Goal: Task Accomplishment & Management: Use online tool/utility

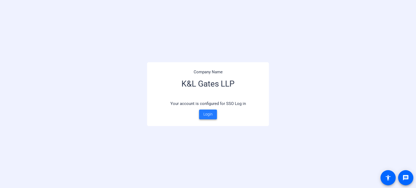
click at [212, 115] on span "Login" at bounding box center [207, 115] width 9 height 6
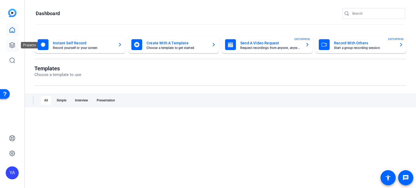
click at [12, 49] on link at bounding box center [12, 45] width 13 height 13
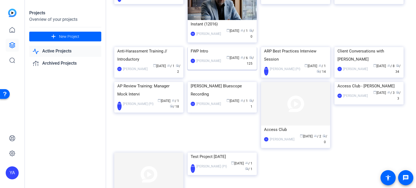
scroll to position [277, 0]
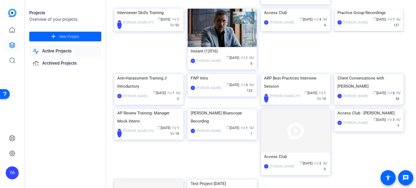
click at [381, 9] on img at bounding box center [368, 9] width 69 height 0
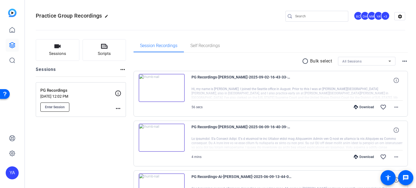
click at [48, 106] on span "Enter Session" at bounding box center [55, 107] width 20 height 4
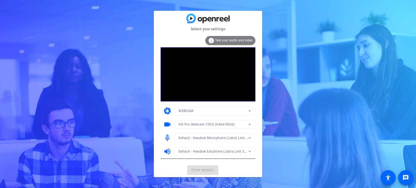
click at [185, 111] on mat-form-field "WEBCAM" at bounding box center [214, 111] width 81 height 9
click at [202, 123] on span "HD Pro Webcam C920 (046d:082d)" at bounding box center [206, 125] width 56 height 4
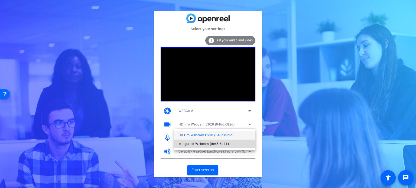
click at [198, 141] on span "Integrated Webcam (0c45:6a11)" at bounding box center [203, 144] width 50 height 6
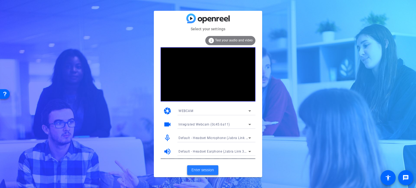
click at [201, 172] on span "Enter session" at bounding box center [202, 170] width 22 height 6
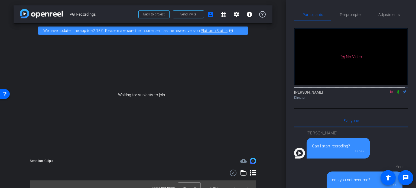
scroll to position [364, 0]
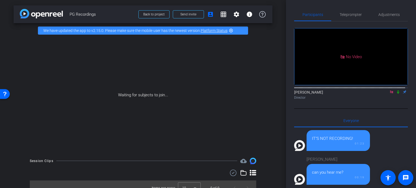
click at [396, 94] on icon at bounding box center [398, 92] width 4 height 4
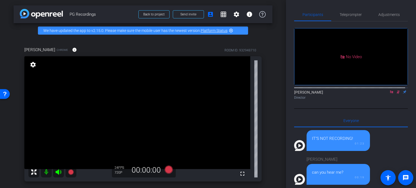
click at [272, 115] on div "arrow_back PG Recordings Back to project Send invite account_box grid_on settin…" at bounding box center [143, 94] width 286 height 188
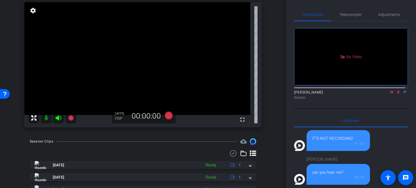
scroll to position [27, 0]
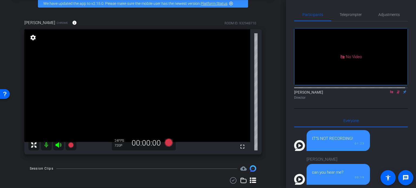
click at [397, 94] on icon at bounding box center [398, 92] width 3 height 4
click at [273, 112] on div "arrow_back PG Recordings Back to project Send invite account_box grid_on settin…" at bounding box center [143, 67] width 286 height 188
click at [389, 14] on span "Adjustments" at bounding box center [388, 15] width 21 height 4
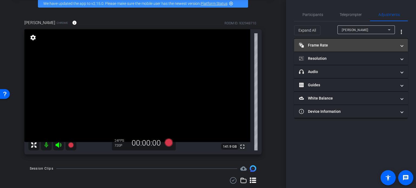
click at [359, 44] on mat-panel-title "Frame Rate Frame Rate" at bounding box center [347, 46] width 97 height 6
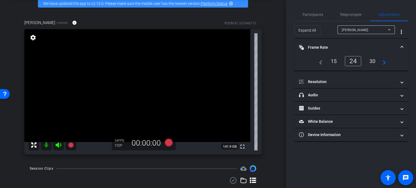
click at [370, 61] on div "30" at bounding box center [372, 61] width 14 height 9
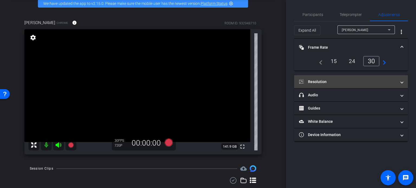
click at [346, 81] on mat-panel-title "Resolution" at bounding box center [347, 82] width 97 height 6
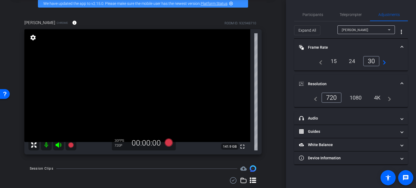
click at [356, 99] on div "1080" at bounding box center [355, 97] width 20 height 9
click at [272, 76] on div "arrow_back PG Recordings Back to project Send invite account_box grid_on settin…" at bounding box center [143, 67] width 286 height 188
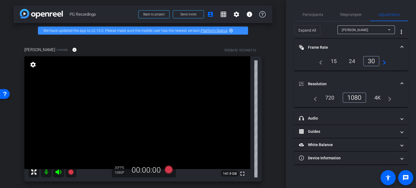
click at [263, 91] on div "Cecilia Ehresman Chrome info ROOM ID: 932948710 fullscreen settings 141.9 GB 30…" at bounding box center [143, 112] width 259 height 149
click at [266, 97] on div "Cecilia Ehresman Chrome info ROOM ID: 932948710 fullscreen settings 141.9 GB 30…" at bounding box center [143, 112] width 259 height 149
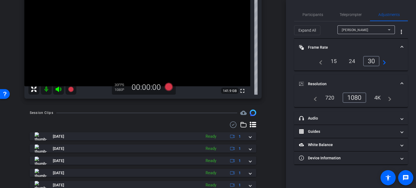
scroll to position [29, 0]
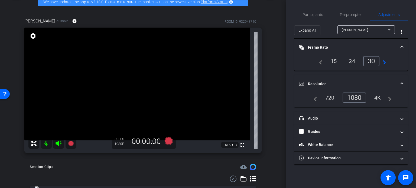
click at [264, 90] on div "Cecilia Ehresman Chrome info ROOM ID: 932948710 fullscreen settings 141.9 GB 30…" at bounding box center [143, 83] width 259 height 149
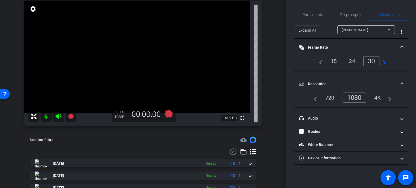
scroll to position [2, 0]
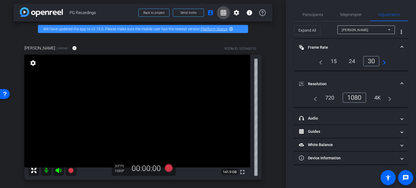
click at [220, 14] on mat-icon "grid_on" at bounding box center [223, 12] width 6 height 6
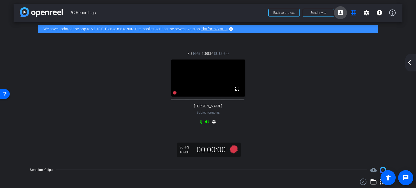
click at [337, 16] on mat-icon "account_box" at bounding box center [340, 12] width 6 height 6
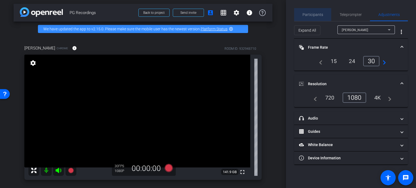
click at [320, 14] on span "Participants" at bounding box center [312, 15] width 21 height 4
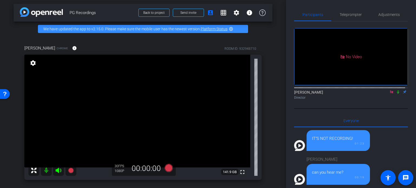
click at [396, 90] on icon at bounding box center [398, 92] width 4 height 4
click at [270, 77] on div "arrow_back PG Recordings Back to project Send invite account_box grid_on settin…" at bounding box center [143, 92] width 286 height 188
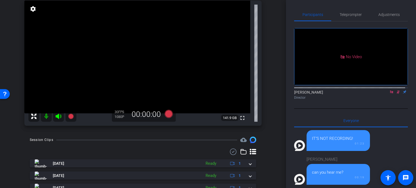
scroll to position [29, 0]
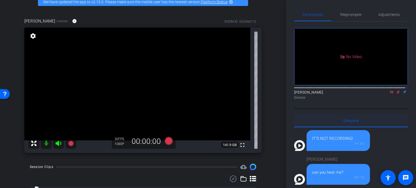
click at [317, 114] on div "Everyone 0" at bounding box center [351, 120] width 114 height 13
click at [318, 94] on div "No Video York, Ashley Director Everyone 0 sarah goldberg Can i start recroding?…" at bounding box center [351, 157] width 114 height 272
click at [267, 66] on div "Cecilia Ehresman Chrome info ROOM ID: 932948710 fullscreen settings 141.9 GB 30…" at bounding box center [143, 83] width 259 height 149
click at [272, 119] on div "arrow_back PG Recordings Back to project Send invite account_box grid_on settin…" at bounding box center [143, 65] width 286 height 188
click at [396, 90] on icon at bounding box center [398, 92] width 4 height 4
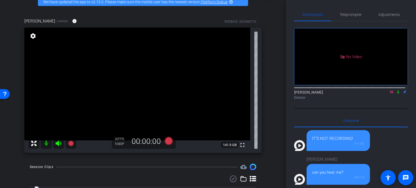
click at [269, 79] on div "Cecilia Ehresman Chrome info ROOM ID: 932948710 fullscreen settings 141.9 GB 30…" at bounding box center [143, 83] width 259 height 149
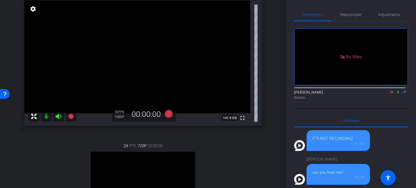
scroll to position [110, 0]
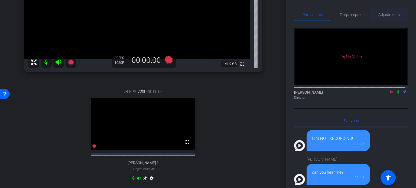
click at [387, 12] on span "Adjustments" at bounding box center [388, 14] width 21 height 13
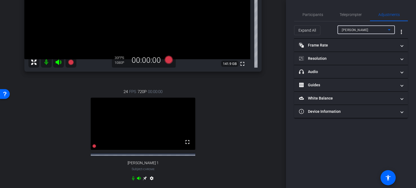
click at [363, 29] on span "Cecilia Ehresman" at bounding box center [355, 30] width 27 height 4
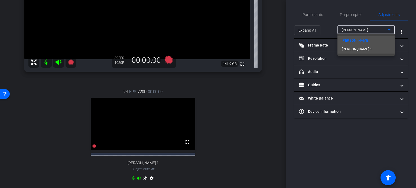
click at [358, 47] on span "April Boyer 1" at bounding box center [357, 49] width 30 height 6
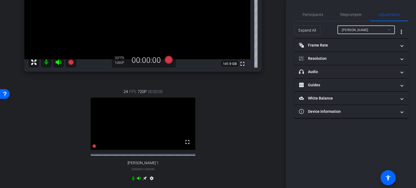
type input "11000"
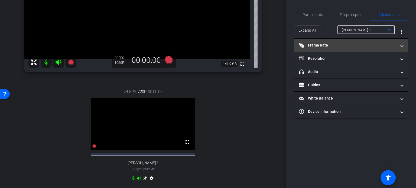
click at [403, 45] on span at bounding box center [402, 46] width 2 height 6
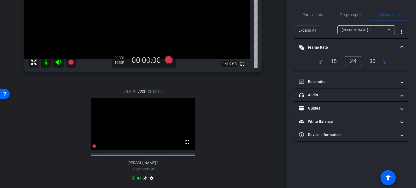
click at [370, 61] on div "30" at bounding box center [372, 61] width 14 height 9
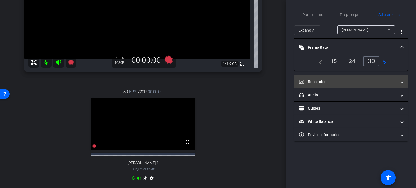
click at [398, 80] on span "Resolution" at bounding box center [350, 82] width 102 height 6
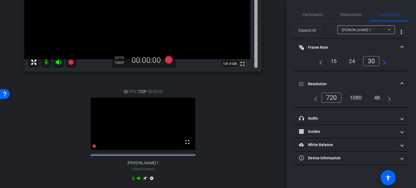
click at [357, 96] on div "1080" at bounding box center [355, 97] width 20 height 9
click at [281, 110] on div "arrow_back PG Recordings Back to project Send invite account_box grid_on settin…" at bounding box center [143, 94] width 286 height 188
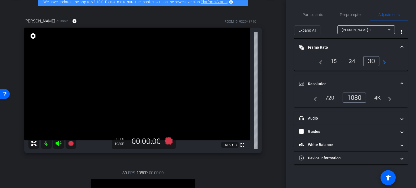
scroll to position [2, 0]
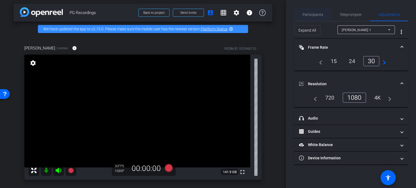
click at [318, 16] on span "Participants" at bounding box center [312, 15] width 21 height 4
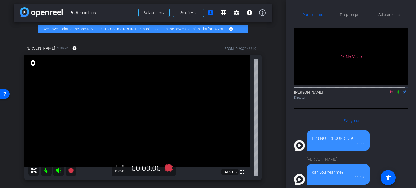
click at [396, 90] on icon at bounding box center [398, 92] width 4 height 4
click at [265, 102] on div "Cecilia Ehresman Chrome info ROOM ID: 932948710 fullscreen settings 141.9 GB 30…" at bounding box center [143, 170] width 259 height 269
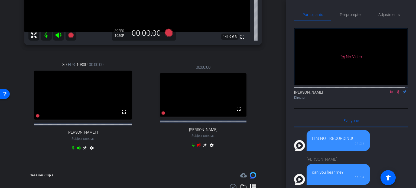
scroll to position [56, 0]
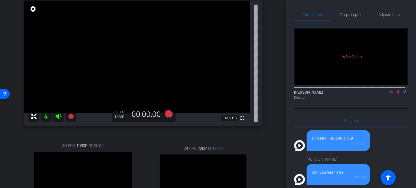
click at [396, 90] on icon at bounding box center [398, 92] width 4 height 4
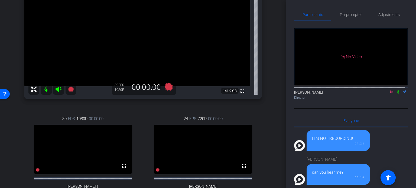
scroll to position [110, 0]
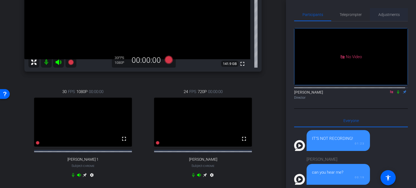
click at [391, 18] on span "Adjustments" at bounding box center [388, 14] width 21 height 13
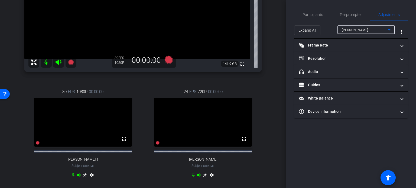
click at [366, 31] on span "Cecilia Ehresman" at bounding box center [355, 30] width 27 height 4
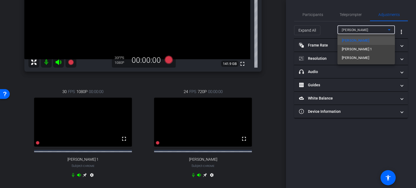
click at [365, 56] on mat-option "Meg Aitken" at bounding box center [365, 58] width 57 height 9
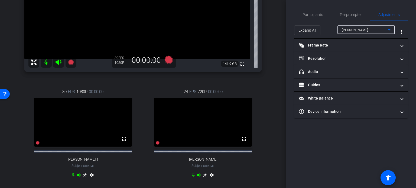
type input "11000"
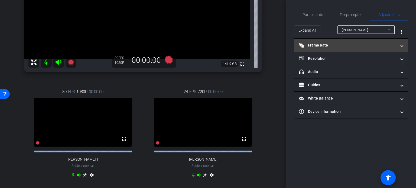
click at [401, 44] on span at bounding box center [402, 46] width 2 height 6
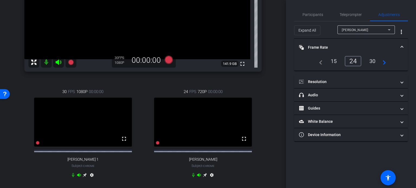
click at [376, 61] on div "30" at bounding box center [372, 61] width 14 height 9
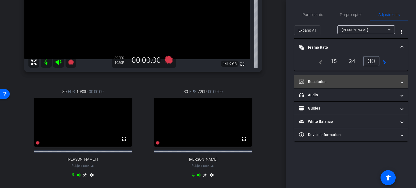
click at [401, 78] on mat-expansion-panel-header "Resolution" at bounding box center [351, 81] width 114 height 13
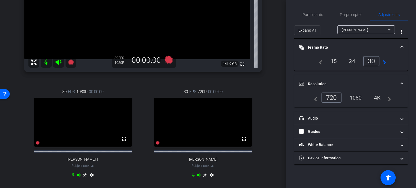
click at [352, 96] on div "1080" at bounding box center [355, 97] width 20 height 9
click at [270, 90] on div "arrow_back PG Recordings Back to project Send invite account_box grid_on settin…" at bounding box center [143, 94] width 286 height 188
click at [269, 100] on div "Cecilia Ehresman Chrome info ROOM ID: 932948710 fullscreen settings 141.9 GB 30…" at bounding box center [143, 61] width 259 height 266
click at [268, 121] on div "Cecilia Ehresman Chrome info ROOM ID: 932948710 fullscreen settings 141.9 GB 30…" at bounding box center [143, 61] width 259 height 266
click at [307, 14] on span "Participants" at bounding box center [312, 15] width 21 height 4
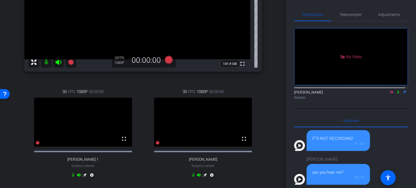
click at [349, 88] on div "No Video York, Ashley Director" at bounding box center [351, 64] width 114 height 87
click at [270, 102] on div "arrow_back PG Recordings Back to project Send invite account_box grid_on settin…" at bounding box center [143, 94] width 286 height 188
click at [268, 91] on div "Cecilia Ehresman Chrome info ROOM ID: 932948710 fullscreen settings 141.9 GB 30…" at bounding box center [143, 61] width 259 height 266
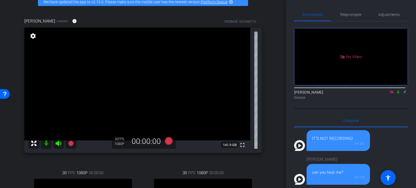
scroll to position [0, 0]
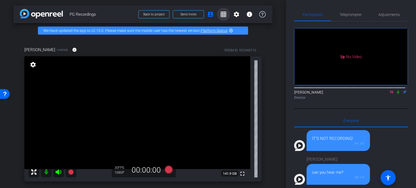
click at [221, 14] on mat-icon "grid_on" at bounding box center [223, 14] width 6 height 6
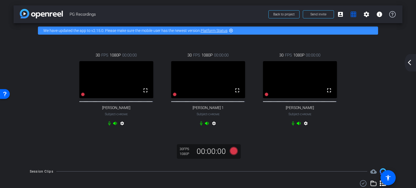
click at [361, 109] on div "30 FPS 1080P 00:00:00 fullscreen Cecilia Ehresman Subject - Chrome settings 30 …" at bounding box center [207, 89] width 367 height 93
click at [348, 74] on div "30 FPS 1080P 00:00:00 fullscreen Cecilia Ehresman Subject - Chrome settings 30 …" at bounding box center [207, 89] width 367 height 93
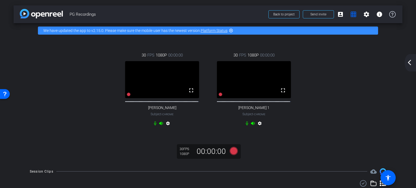
click at [301, 47] on div "30 FPS 1080P 00:00:00 fullscreen Cecilia Ehresman Subject - Chrome settings 30 …" at bounding box center [207, 89] width 367 height 93
click at [125, 121] on div "30 FPS 1080P 00:00:00 fullscreen Cecilia Ehresman Subject - Chrome settings" at bounding box center [162, 89] width 92 height 93
click at [341, 89] on div "30 FPS 1080P 00:00:00 fullscreen Cecilia Ehresman Subject - Chrome settings 30 …" at bounding box center [207, 89] width 367 height 93
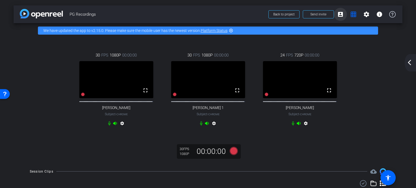
click at [339, 17] on mat-icon "account_box" at bounding box center [340, 14] width 6 height 6
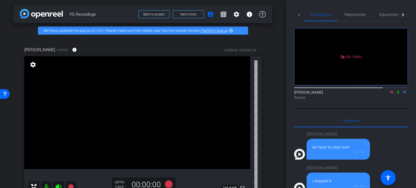
scroll to position [224, 0]
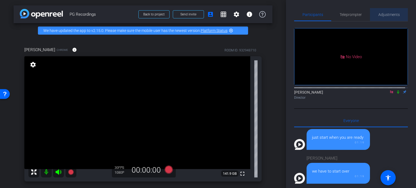
click at [392, 13] on span "Adjustments" at bounding box center [388, 15] width 21 height 4
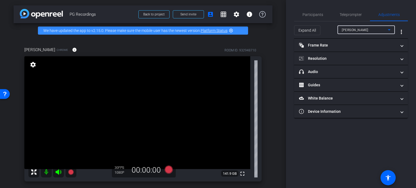
click at [367, 31] on span "Cecilia Ehresman" at bounding box center [355, 30] width 27 height 4
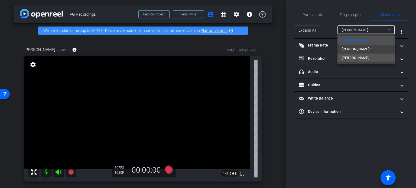
click at [361, 59] on mat-option "Meg Aitken" at bounding box center [365, 58] width 57 height 9
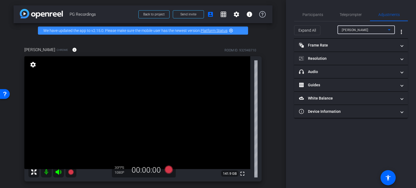
type input "11000"
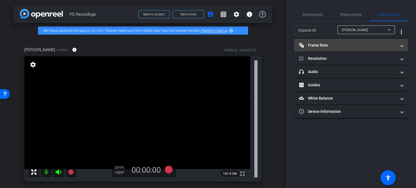
click at [338, 46] on mat-panel-title "Frame Rate Frame Rate" at bounding box center [347, 46] width 97 height 6
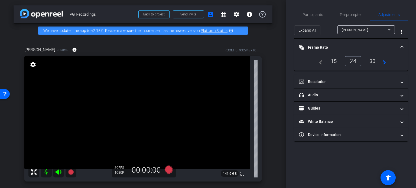
click at [373, 61] on div "30" at bounding box center [372, 61] width 14 height 9
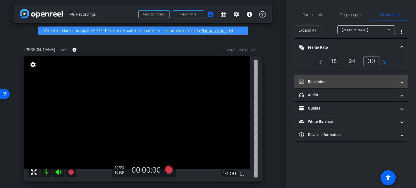
click at [401, 82] on span at bounding box center [402, 82] width 2 height 6
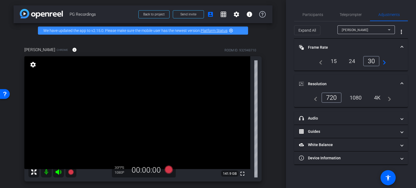
click at [357, 97] on div "1080" at bounding box center [355, 97] width 20 height 9
click at [312, 14] on span "Participants" at bounding box center [312, 15] width 21 height 4
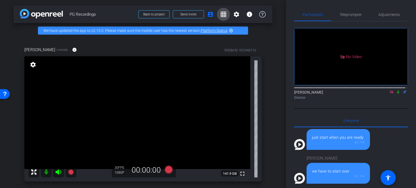
click at [221, 15] on mat-icon "grid_on" at bounding box center [223, 14] width 6 height 6
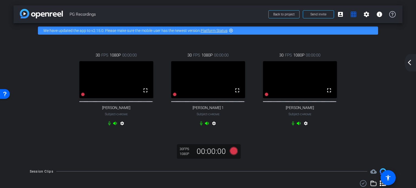
click at [160, 74] on div "30 FPS 1080P 00:00:00 fullscreen Cecilia Ehresman Subject - Chrome settings" at bounding box center [116, 89] width 92 height 93
click at [112, 128] on div "settings" at bounding box center [116, 124] width 18 height 6
click at [114, 126] on icon at bounding box center [115, 123] width 4 height 4
click at [115, 126] on icon at bounding box center [115, 123] width 4 height 4
click at [108, 155] on div "24 FPS 720P 00:00:00 fullscreen Cecilia Ehresman Subject - Chrome settings 30 F…" at bounding box center [208, 100] width 389 height 125
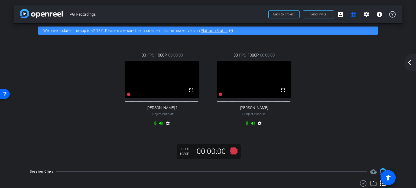
click at [339, 100] on div "30 FPS 1080P 00:00:00 fullscreen April Boyer 1 Subject - Chrome settings 30 FPS…" at bounding box center [207, 89] width 367 height 93
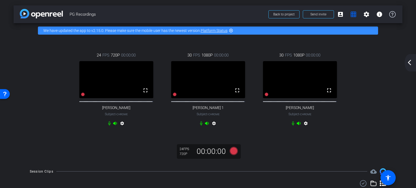
click at [372, 98] on div "24 FPS 720P 00:00:00 fullscreen Cecilia Ehresman Subject - Chrome settings 30 F…" at bounding box center [207, 89] width 367 height 93
click at [337, 16] on mat-icon "account_box" at bounding box center [340, 14] width 6 height 6
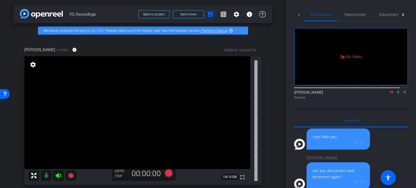
scroll to position [132, 0]
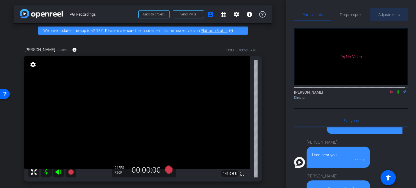
click at [389, 15] on span "Adjustments" at bounding box center [388, 15] width 21 height 4
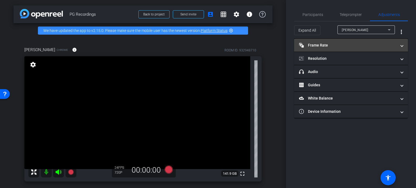
click at [325, 43] on mat-panel-title "Frame Rate Frame Rate" at bounding box center [347, 46] width 97 height 6
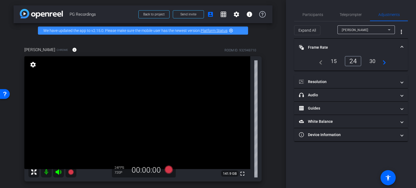
click at [372, 60] on div "30" at bounding box center [372, 61] width 14 height 9
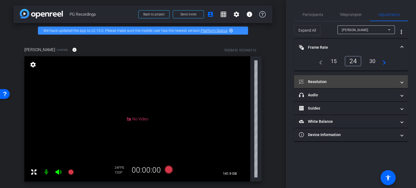
click at [395, 79] on mat-panel-title "Resolution" at bounding box center [347, 82] width 97 height 6
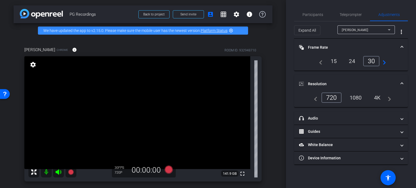
click at [360, 97] on div "1080" at bounding box center [355, 97] width 20 height 9
click at [315, 13] on span "Participants" at bounding box center [312, 15] width 21 height 4
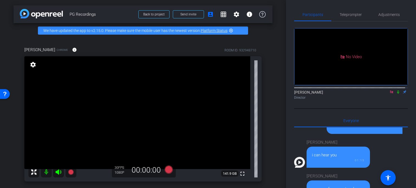
click at [266, 77] on div "Cecilia Ehresman Chrome info ROOM ID: 932948710 fullscreen settings 141.9 GB 30…" at bounding box center [143, 171] width 259 height 266
click at [220, 16] on mat-icon "grid_on" at bounding box center [223, 14] width 6 height 6
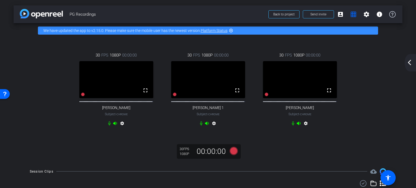
click at [357, 80] on div "30 FPS 1080P 00:00:00 fullscreen Cecilia Ehresman Subject - Chrome settings 30 …" at bounding box center [207, 89] width 367 height 93
drag, startPoint x: 351, startPoint y: 15, endPoint x: 353, endPoint y: 77, distance: 62.3
click at [351, 79] on div "arrow_back PG Recordings Back to project Send invite account_box grid_on settin…" at bounding box center [208, 94] width 416 height 188
click at [232, 153] on icon at bounding box center [234, 151] width 8 height 8
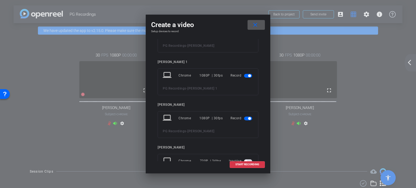
scroll to position [0, 0]
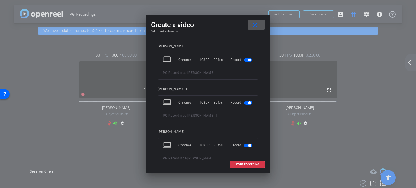
click at [244, 58] on span "button" at bounding box center [248, 60] width 8 height 4
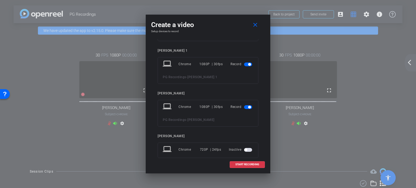
scroll to position [36, 0]
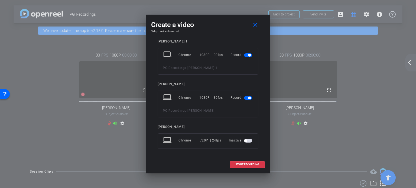
click at [248, 97] on span "button" at bounding box center [249, 98] width 3 height 3
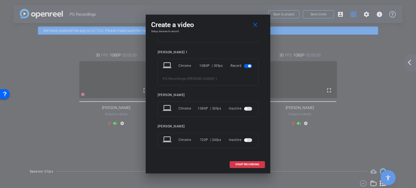
scroll to position [25, 0]
click at [206, 89] on div "Cecilia Ehresman laptop Chrome 1080P | 30fps Inactive April Boyer 1 laptop Chro…" at bounding box center [208, 87] width 101 height 137
drag, startPoint x: 212, startPoint y: 26, endPoint x: 219, endPoint y: 15, distance: 12.2
click at [219, 15] on div "Create a video close Setup devices to record Cecilia Ehresman laptop Chrome 108…" at bounding box center [208, 94] width 125 height 159
click at [338, 15] on div at bounding box center [208, 94] width 416 height 188
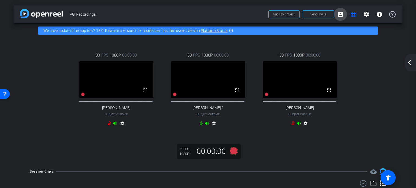
click at [337, 16] on mat-icon "account_box" at bounding box center [340, 14] width 6 height 6
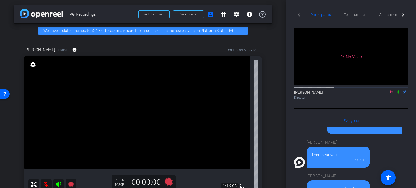
scroll to position [90, 0]
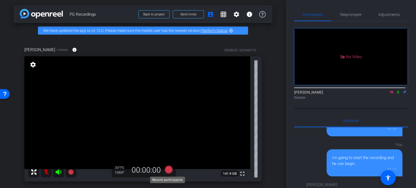
click at [167, 169] on icon at bounding box center [169, 170] width 8 height 8
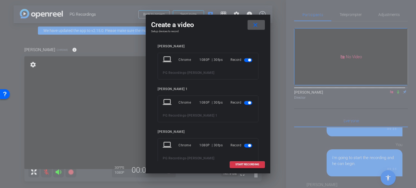
click at [244, 59] on span "button" at bounding box center [248, 60] width 8 height 4
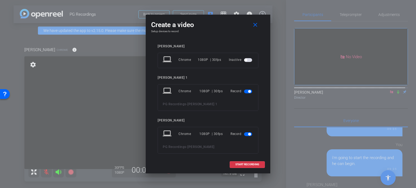
click at [244, 133] on span "button" at bounding box center [248, 134] width 8 height 4
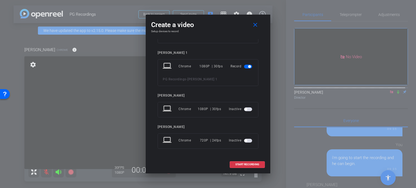
scroll to position [0, 0]
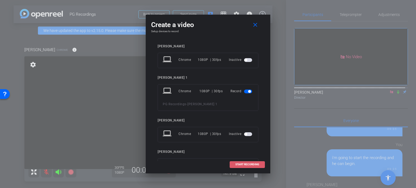
click at [245, 164] on span "START RECORDING" at bounding box center [247, 164] width 24 height 3
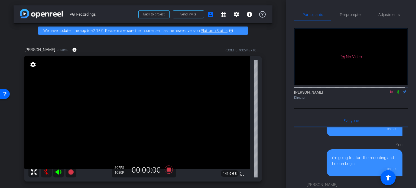
click at [396, 90] on icon at bounding box center [398, 92] width 4 height 4
click at [220, 14] on mat-icon "grid_on" at bounding box center [223, 14] width 6 height 6
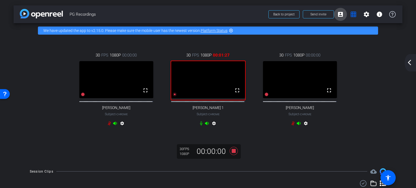
click at [334, 12] on span at bounding box center [340, 14] width 13 height 13
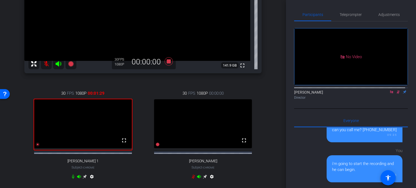
scroll to position [135, 0]
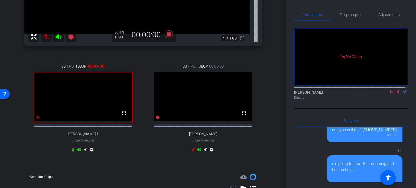
click at [73, 102] on video at bounding box center [83, 96] width 98 height 49
click at [89, 105] on video at bounding box center [83, 96] width 98 height 49
click at [83, 152] on icon at bounding box center [85, 150] width 4 height 4
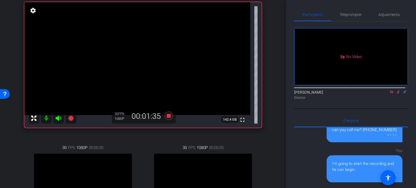
scroll to position [0, 0]
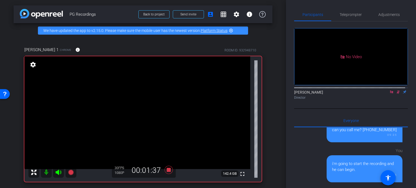
click at [396, 90] on icon at bounding box center [398, 92] width 4 height 4
click at [167, 168] on icon at bounding box center [169, 170] width 8 height 8
click at [271, 104] on div "arrow_back PG Recordings Back to project Send invite account_box grid_on settin…" at bounding box center [143, 94] width 286 height 188
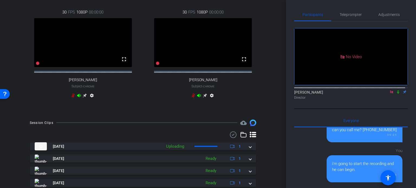
scroll to position [244, 0]
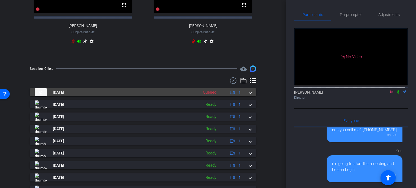
click at [249, 95] on span at bounding box center [250, 93] width 2 height 6
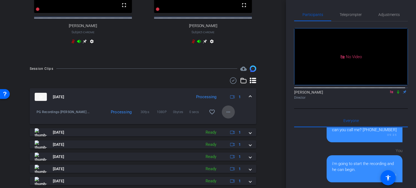
click at [225, 115] on mat-icon "more_horiz" at bounding box center [228, 112] width 6 height 6
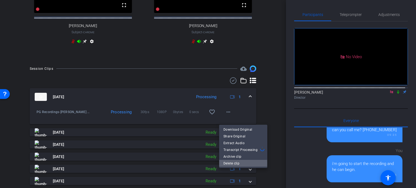
click at [230, 163] on span "Delete clip" at bounding box center [243, 163] width 40 height 6
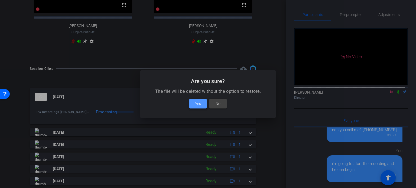
click at [195, 103] on span "Yes" at bounding box center [198, 103] width 6 height 6
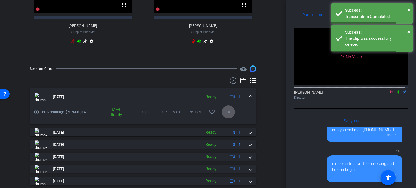
click at [139, 72] on div "Session Clips cloud_upload" at bounding box center [143, 69] width 226 height 6
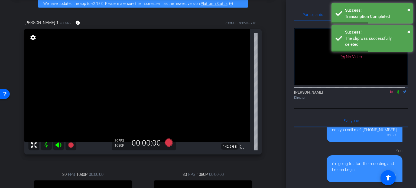
scroll to position [54, 0]
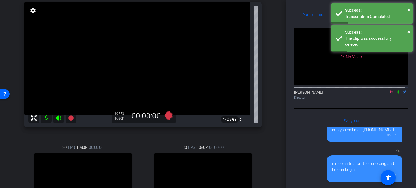
click at [270, 39] on div "arrow_back PG Recordings Back to project Send invite account_box grid_on settin…" at bounding box center [143, 40] width 286 height 188
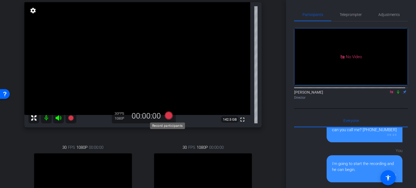
click at [167, 115] on icon at bounding box center [169, 116] width 8 height 8
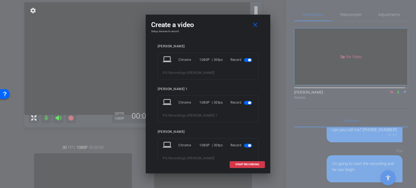
click at [244, 60] on span "button" at bounding box center [248, 60] width 8 height 4
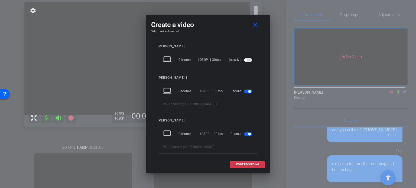
click at [244, 134] on span "button" at bounding box center [248, 134] width 8 height 4
click at [255, 162] on span at bounding box center [247, 164] width 35 height 13
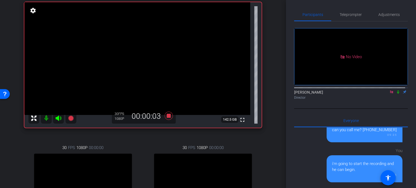
click at [396, 90] on icon at bounding box center [398, 92] width 4 height 4
click at [273, 72] on div "arrow_back PG Recordings Back to project Send invite account_box grid_on settin…" at bounding box center [143, 40] width 286 height 188
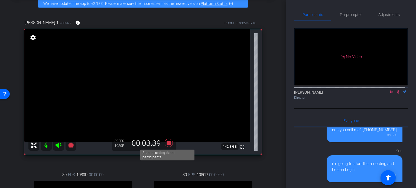
click at [167, 140] on icon at bounding box center [168, 143] width 13 height 10
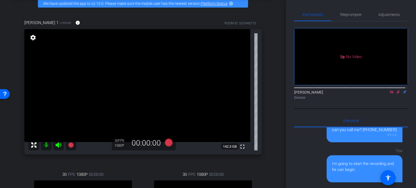
click at [396, 90] on icon at bounding box center [398, 92] width 4 height 4
click at [266, 118] on div "April Boyer 1 Chrome info ROOM ID: 932948710 fullscreen settings 142.3 GB 30 FP…" at bounding box center [143, 144] width 259 height 266
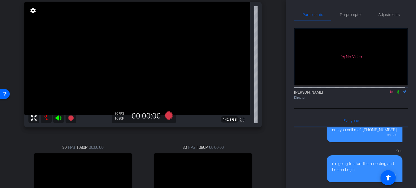
scroll to position [81, 0]
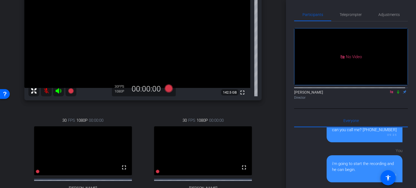
click at [271, 115] on div "arrow_back PG Recordings Back to project Send invite account_box grid_on settin…" at bounding box center [143, 94] width 286 height 188
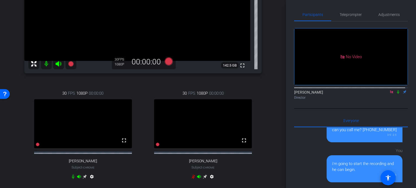
click at [262, 81] on div "April Boyer 1 Chrome info ROOM ID: 932948710 fullscreen settings 142.5 GB 30 FP…" at bounding box center [143, 63] width 259 height 266
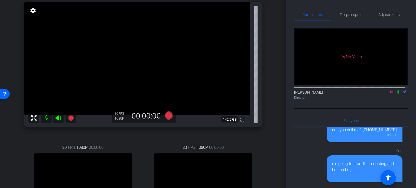
scroll to position [81, 0]
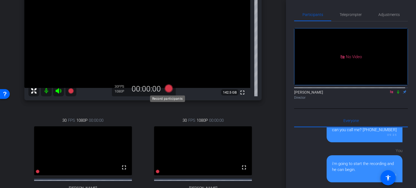
click at [166, 89] on icon at bounding box center [169, 88] width 8 height 8
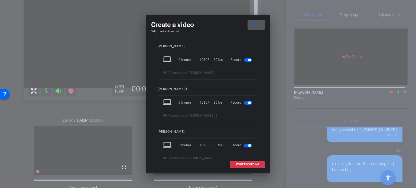
click at [248, 60] on span "button" at bounding box center [249, 60] width 3 height 3
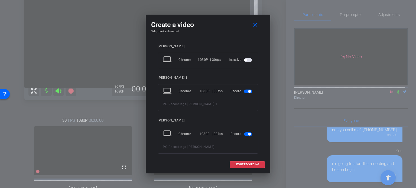
click at [248, 133] on span "button" at bounding box center [249, 134] width 3 height 3
click at [244, 164] on span "START RECORDING" at bounding box center [247, 164] width 24 height 3
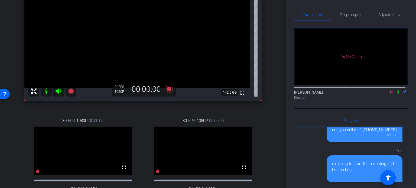
click at [276, 93] on div "arrow_back PG Recordings Back to project Send invite account_box grid_on settin…" at bounding box center [143, 13] width 286 height 188
click at [397, 90] on icon at bounding box center [398, 92] width 2 height 4
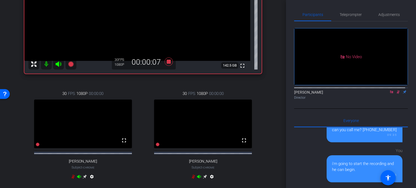
scroll to position [54, 0]
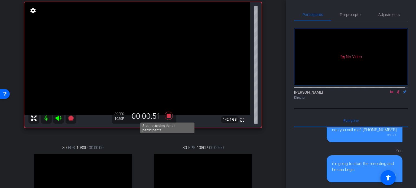
click at [165, 115] on icon at bounding box center [169, 116] width 8 height 8
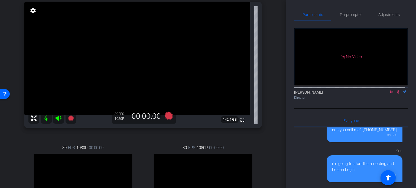
click at [397, 90] on icon at bounding box center [398, 92] width 3 height 4
click at [270, 108] on div "arrow_back PG Recordings Back to project Send invite account_box grid_on settin…" at bounding box center [143, 40] width 286 height 188
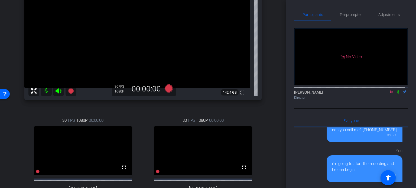
scroll to position [108, 0]
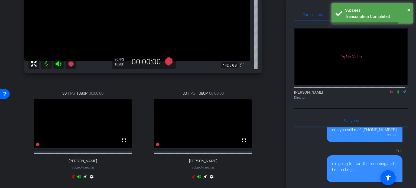
click at [271, 107] on div "arrow_back PG Recordings Back to project Send invite account_box grid_on settin…" at bounding box center [143, 94] width 286 height 188
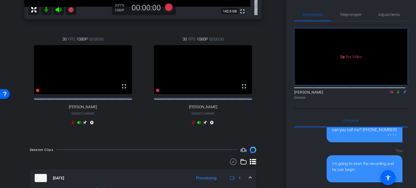
scroll to position [217, 0]
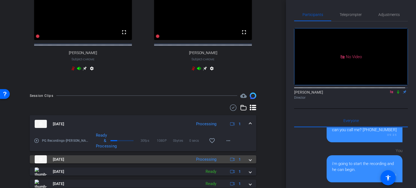
click at [246, 164] on div "Sep 4, 2025 Processing 1" at bounding box center [142, 159] width 214 height 8
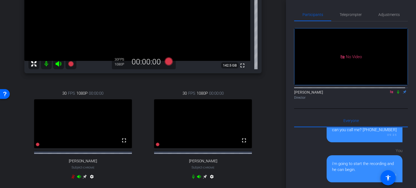
scroll to position [135, 0]
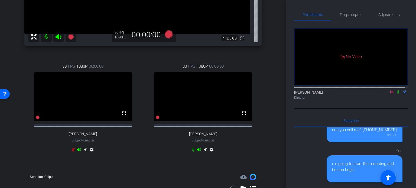
click at [203, 152] on icon at bounding box center [205, 150] width 4 height 4
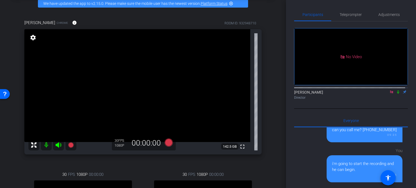
scroll to position [0, 0]
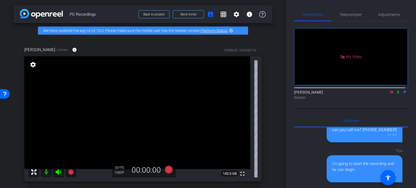
click at [273, 151] on div "arrow_back PG Recordings Back to project Send invite account_box grid_on settin…" at bounding box center [143, 94] width 286 height 188
drag, startPoint x: 269, startPoint y: 101, endPoint x: 273, endPoint y: 101, distance: 3.8
click at [273, 101] on div "arrow_back PG Recordings Back to project Send invite account_box grid_on settin…" at bounding box center [143, 94] width 286 height 188
click at [166, 171] on icon at bounding box center [169, 170] width 8 height 8
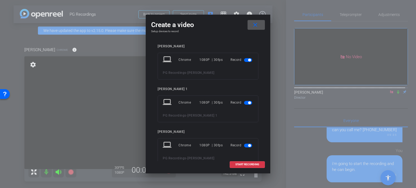
click at [248, 60] on span "button" at bounding box center [249, 60] width 3 height 3
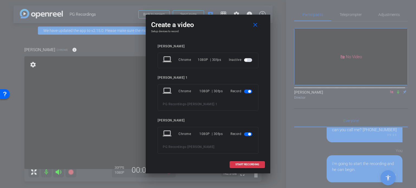
click at [248, 91] on span "button" at bounding box center [249, 91] width 3 height 3
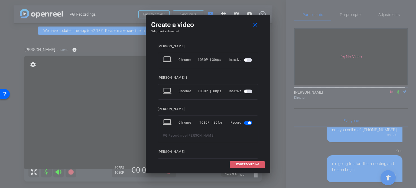
click at [252, 162] on span at bounding box center [247, 164] width 35 height 13
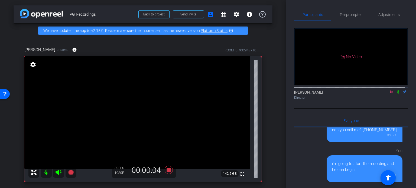
click at [396, 90] on icon at bounding box center [398, 92] width 4 height 4
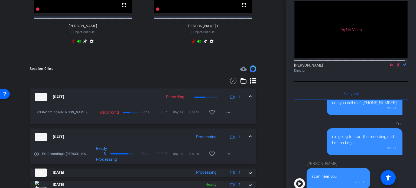
scroll to position [271, 0]
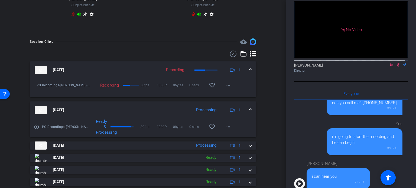
click at [267, 143] on div "Session Clips cloud_upload Sep 4, 2025 Recording 1 PG Recordings-Meg Aitken-202…" at bounding box center [143, 145] width 259 height 215
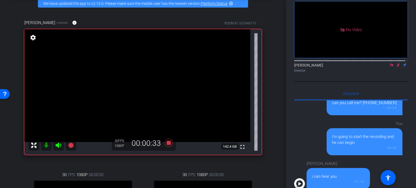
scroll to position [54, 0]
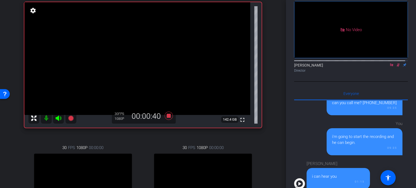
click at [269, 143] on div "Meg Aitken Chrome info ROOM ID: 932948710 fullscreen settings 142.4 GB 30 FPS 1…" at bounding box center [143, 117] width 259 height 266
click at [270, 118] on div "arrow_back PG Recordings Back to project Send invite account_box grid_on settin…" at bounding box center [143, 40] width 286 height 188
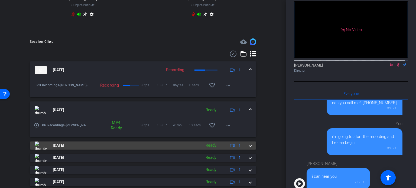
scroll to position [298, 0]
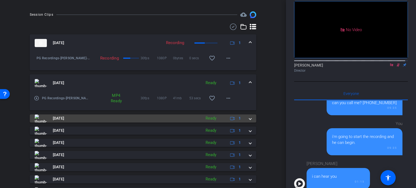
click at [244, 123] on div "Sep 4, 2025 Ready 1" at bounding box center [142, 119] width 214 height 8
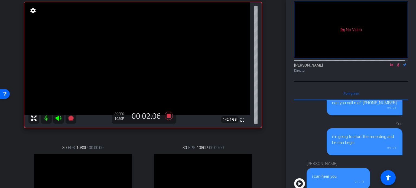
scroll to position [27, 0]
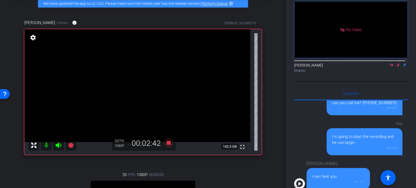
click at [396, 63] on icon at bounding box center [398, 65] width 4 height 4
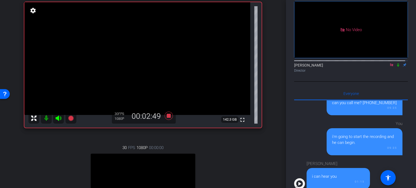
scroll to position [81, 0]
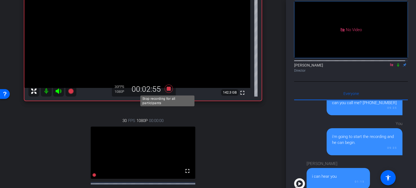
click at [166, 87] on icon at bounding box center [169, 89] width 8 height 8
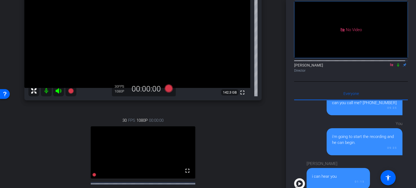
click at [217, 115] on div "30 FPS 1080P 00:00:00 fullscreen Cecilia Ehresman Subject - Chrome settings" at bounding box center [142, 165] width 237 height 112
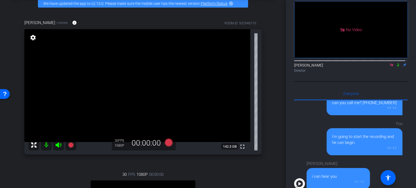
click at [274, 79] on div "arrow_back PG Recordings Back to project Send invite account_box grid_on settin…" at bounding box center [143, 67] width 286 height 188
click at [269, 137] on div "Meg Aitken Chrome info ROOM ID: 932948710 fullscreen settings 142.3 GB 30 FPS 1…" at bounding box center [143, 145] width 259 height 269
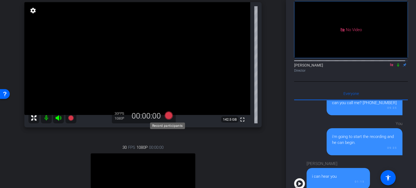
click at [167, 115] on icon at bounding box center [169, 116] width 8 height 8
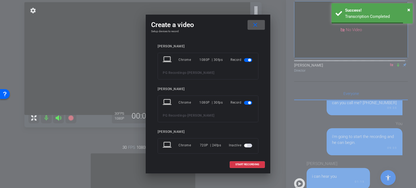
click at [244, 61] on span "button" at bounding box center [248, 60] width 8 height 4
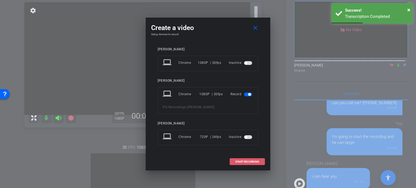
click at [251, 161] on span "START RECORDING" at bounding box center [247, 162] width 24 height 3
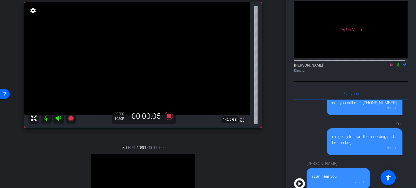
click at [396, 63] on icon at bounding box center [398, 65] width 4 height 4
click at [167, 113] on icon at bounding box center [168, 116] width 13 height 10
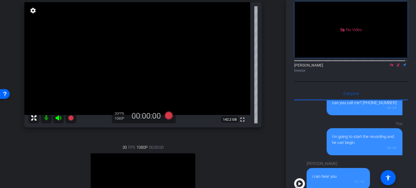
click at [396, 63] on icon at bounding box center [398, 65] width 4 height 4
click at [265, 74] on div "Meg Aitken Chrome info ROOM ID: 932948710 fullscreen settings 142.2 GB 30 FPS 1…" at bounding box center [143, 118] width 259 height 269
click at [261, 116] on div "Meg Aitken Chrome info ROOM ID: 932948710 fullscreen settings 142.2 GB 30 FPS 1…" at bounding box center [143, 118] width 259 height 269
click at [273, 129] on div "arrow_back PG Recordings Back to project Send invite account_box grid_on settin…" at bounding box center [143, 40] width 286 height 188
click at [270, 120] on div "arrow_back PG Recordings Back to project Send invite account_box grid_on settin…" at bounding box center [143, 40] width 286 height 188
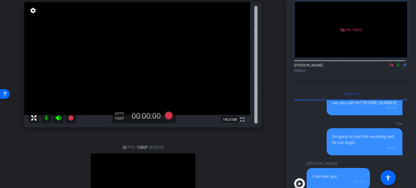
scroll to position [81, 0]
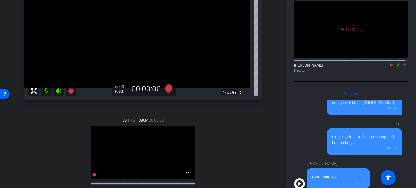
click at [216, 134] on div "30 FPS 1080P 00:00:00 fullscreen Cecilia Ehresman Subject - Chrome settings" at bounding box center [142, 165] width 237 height 112
click at [215, 134] on div "30 FPS 1080P 00:00:00 fullscreen Cecilia Ehresman Subject - Chrome settings" at bounding box center [142, 165] width 237 height 112
click at [396, 63] on icon at bounding box center [398, 65] width 4 height 4
click at [262, 122] on div "Meg Aitken Chrome info ROOM ID: 932948710 fullscreen settings 142.5 GB 30 FPS 1…" at bounding box center [143, 91] width 259 height 269
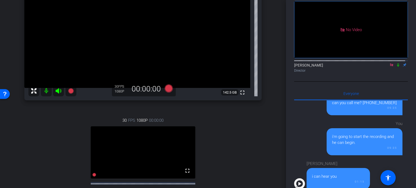
scroll to position [54, 0]
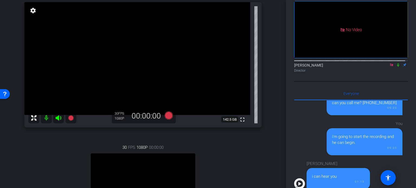
click at [267, 120] on div "Meg Aitken Chrome info ROOM ID: 932948710 fullscreen settings 142.5 GB 30 FPS 1…" at bounding box center [143, 118] width 259 height 269
click at [269, 144] on div "Meg Aitken Chrome info ROOM ID: 932948710 fullscreen settings 142.5 GB 30 FPS 1…" at bounding box center [143, 118] width 259 height 269
click at [266, 52] on div "Meg Aitken Chrome info ROOM ID: 932948710 fullscreen settings 142.5 GB 30 FPS 1…" at bounding box center [143, 118] width 259 height 269
click at [264, 131] on div "Meg Aitken Chrome info ROOM ID: 932948710 fullscreen settings 142.5 GB 30 FPS 1…" at bounding box center [143, 118] width 259 height 269
click at [269, 120] on div "Meg Aitken Chrome info ROOM ID: 932948710 fullscreen settings 142.5 GB 30 FPS 1…" at bounding box center [143, 118] width 259 height 269
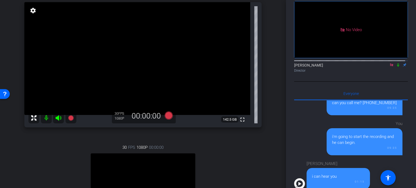
scroll to position [27, 0]
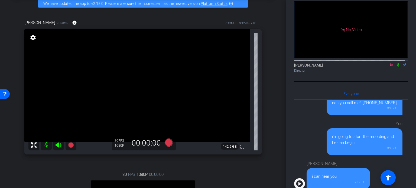
click at [267, 146] on div "Meg Aitken Chrome info ROOM ID: 932948710 fullscreen settings 142.5 GB 30 FPS 1…" at bounding box center [143, 145] width 259 height 269
click at [168, 145] on icon at bounding box center [169, 143] width 8 height 8
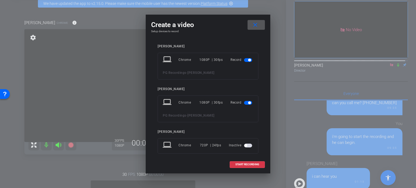
click at [248, 60] on span "button" at bounding box center [249, 60] width 3 height 3
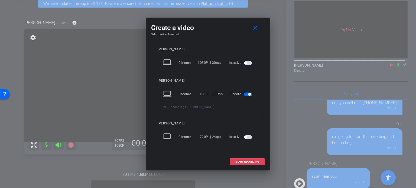
click at [238, 161] on span "START RECORDING" at bounding box center [247, 162] width 24 height 3
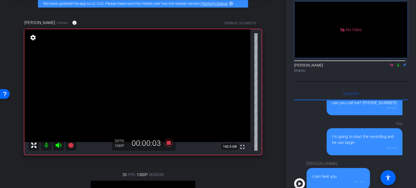
click at [396, 63] on icon at bounding box center [398, 65] width 4 height 4
click at [274, 125] on div "arrow_back PG Recordings Back to project Send invite account_box grid_on settin…" at bounding box center [143, 67] width 286 height 188
click at [167, 142] on icon at bounding box center [169, 143] width 8 height 8
click at [396, 63] on icon at bounding box center [398, 65] width 4 height 4
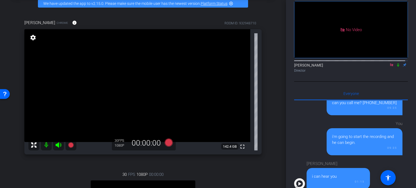
click at [271, 106] on div "arrow_back PG Recordings Back to project Send invite account_box grid_on settin…" at bounding box center [143, 67] width 286 height 188
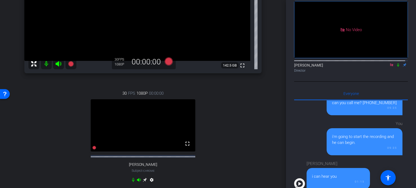
scroll to position [135, 0]
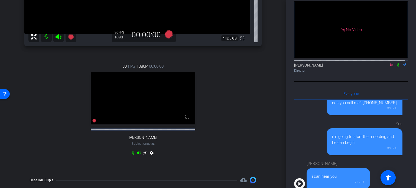
click at [237, 138] on div "30 FPS 1080P 00:00:00 fullscreen Cecilia Ehresman Subject - Chrome settings" at bounding box center [142, 110] width 237 height 112
click at [396, 63] on icon at bounding box center [398, 65] width 4 height 4
click at [238, 102] on div "30 FPS 1080P 00:00:00 fullscreen Cecilia Ehresman Subject - Chrome settings" at bounding box center [142, 110] width 237 height 112
click at [396, 63] on icon at bounding box center [398, 65] width 4 height 4
click at [242, 119] on div "30 FPS 1080P 00:00:00 fullscreen Cecilia Ehresman Subject - Chrome settings" at bounding box center [142, 110] width 237 height 112
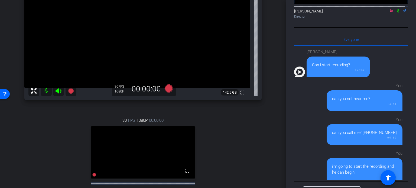
scroll to position [0, 0]
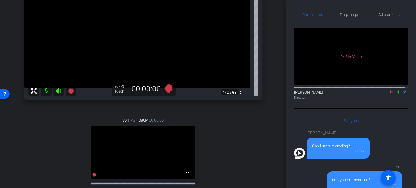
click at [255, 123] on div "30 FPS 1080P 00:00:00 fullscreen Cecilia Ehresman Subject - Chrome settings" at bounding box center [142, 165] width 237 height 112
click at [396, 90] on icon at bounding box center [398, 92] width 4 height 4
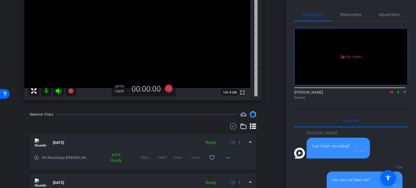
click at [265, 97] on div "Cecilia Ehresman Chrome info ROOM ID: 932948710 fullscreen settings 141.9 GB 30…" at bounding box center [143, 31] width 259 height 149
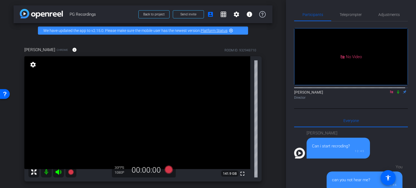
scroll to position [27, 0]
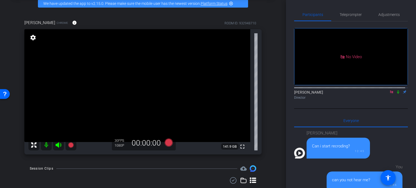
click at [396, 90] on icon at bounding box center [398, 92] width 4 height 4
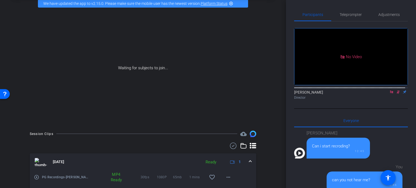
click at [269, 112] on div "Waiting for subjects to join..." at bounding box center [143, 68] width 259 height 115
click at [272, 155] on div "arrow_back PG Recordings Back to project Send invite account_box grid_on settin…" at bounding box center [143, 67] width 286 height 188
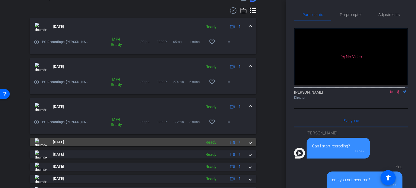
scroll to position [189, 0]
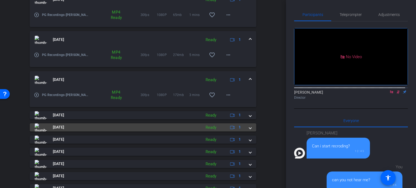
click at [249, 128] on span at bounding box center [250, 128] width 2 height 6
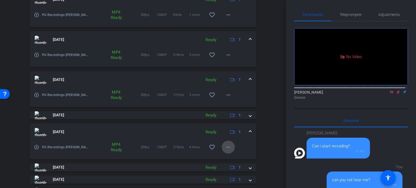
click at [225, 147] on mat-icon "more_horiz" at bounding box center [228, 147] width 6 height 6
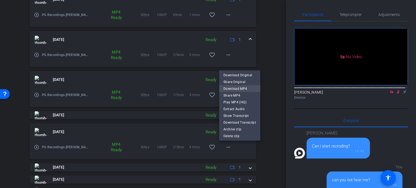
click at [232, 87] on span "Download MP4" at bounding box center [239, 88] width 32 height 6
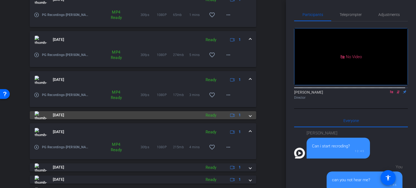
click at [244, 113] on div "Sep 4, 2025 Ready 1" at bounding box center [142, 115] width 214 height 8
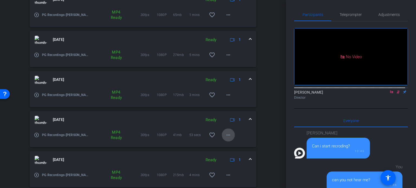
click at [226, 135] on mat-icon "more_horiz" at bounding box center [228, 135] width 6 height 6
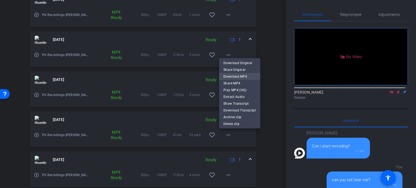
click at [243, 76] on span "Download MP4" at bounding box center [239, 76] width 32 height 6
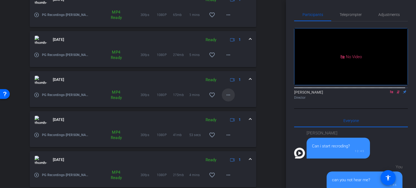
click at [226, 94] on mat-icon "more_horiz" at bounding box center [228, 95] width 6 height 6
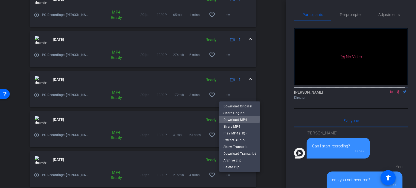
click at [234, 117] on span "Download MP4" at bounding box center [239, 119] width 32 height 6
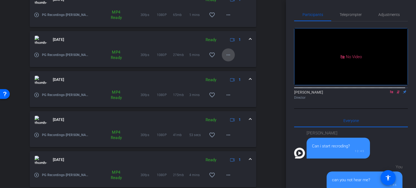
click at [225, 55] on mat-icon "more_horiz" at bounding box center [228, 55] width 6 height 6
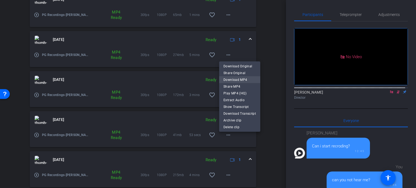
click at [227, 80] on span "Download MP4" at bounding box center [239, 79] width 32 height 6
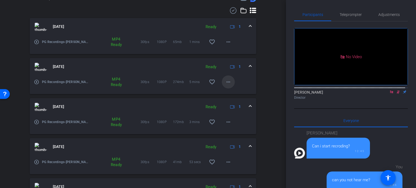
scroll to position [135, 0]
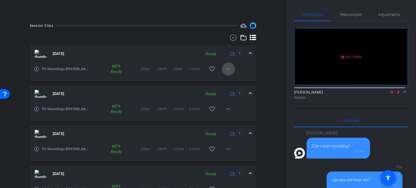
click at [225, 69] on mat-icon "more_horiz" at bounding box center [228, 69] width 6 height 6
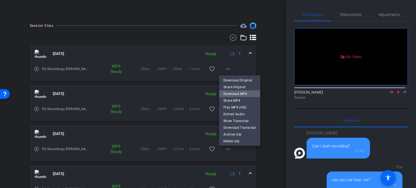
click at [237, 92] on span "Download MP4" at bounding box center [239, 93] width 32 height 6
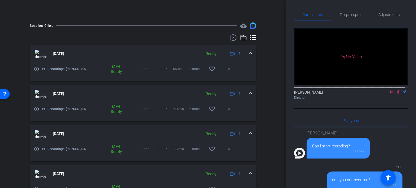
click at [91, 153] on div "MP4 Ready" at bounding box center [116, 149] width 50 height 11
drag, startPoint x: 138, startPoint y: 149, endPoint x: 173, endPoint y: 148, distance: 35.2
click at [173, 148] on div "30fps 1080P 172mb 3 mins favorite_border more_horiz" at bounding box center [187, 149] width 94 height 13
click at [81, 149] on span "PG Recordings-Meg Aitken-2025-09-04-18-28-00-293-2" at bounding box center [66, 148] width 49 height 5
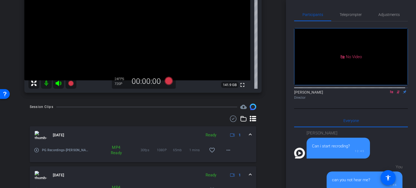
scroll to position [8, 0]
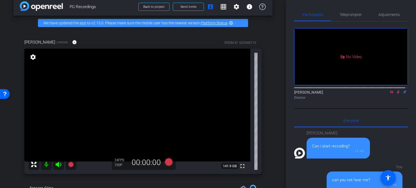
click at [396, 90] on icon at bounding box center [398, 92] width 4 height 4
click at [276, 104] on div "arrow_back PG Recordings Back to project Send invite account_box grid_on settin…" at bounding box center [143, 86] width 286 height 188
click at [275, 105] on div "arrow_back PG Recordings Back to project Send invite account_box grid_on settin…" at bounding box center [143, 86] width 286 height 188
click at [270, 119] on div "arrow_back PG Recordings Back to project Send invite account_box grid_on settin…" at bounding box center [143, 86] width 286 height 188
click at [395, 95] on div "Director" at bounding box center [351, 97] width 114 height 5
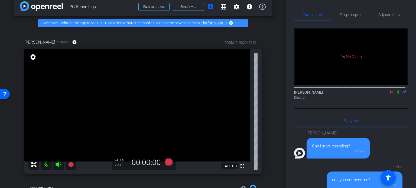
click at [396, 90] on icon at bounding box center [398, 92] width 4 height 4
click at [272, 84] on div "arrow_back PG Recordings Back to project Send invite account_box grid_on settin…" at bounding box center [143, 86] width 286 height 188
click at [396, 90] on icon at bounding box center [398, 92] width 4 height 4
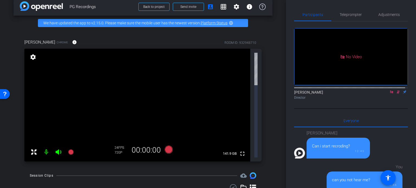
scroll to position [0, 0]
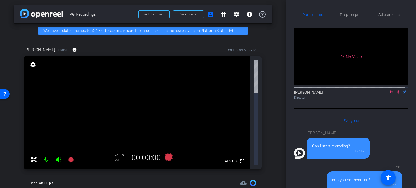
click at [270, 109] on div "arrow_back PG Recordings Back to project Send invite account_box grid_on settin…" at bounding box center [143, 94] width 286 height 188
